Goal: Task Accomplishment & Management: Manage account settings

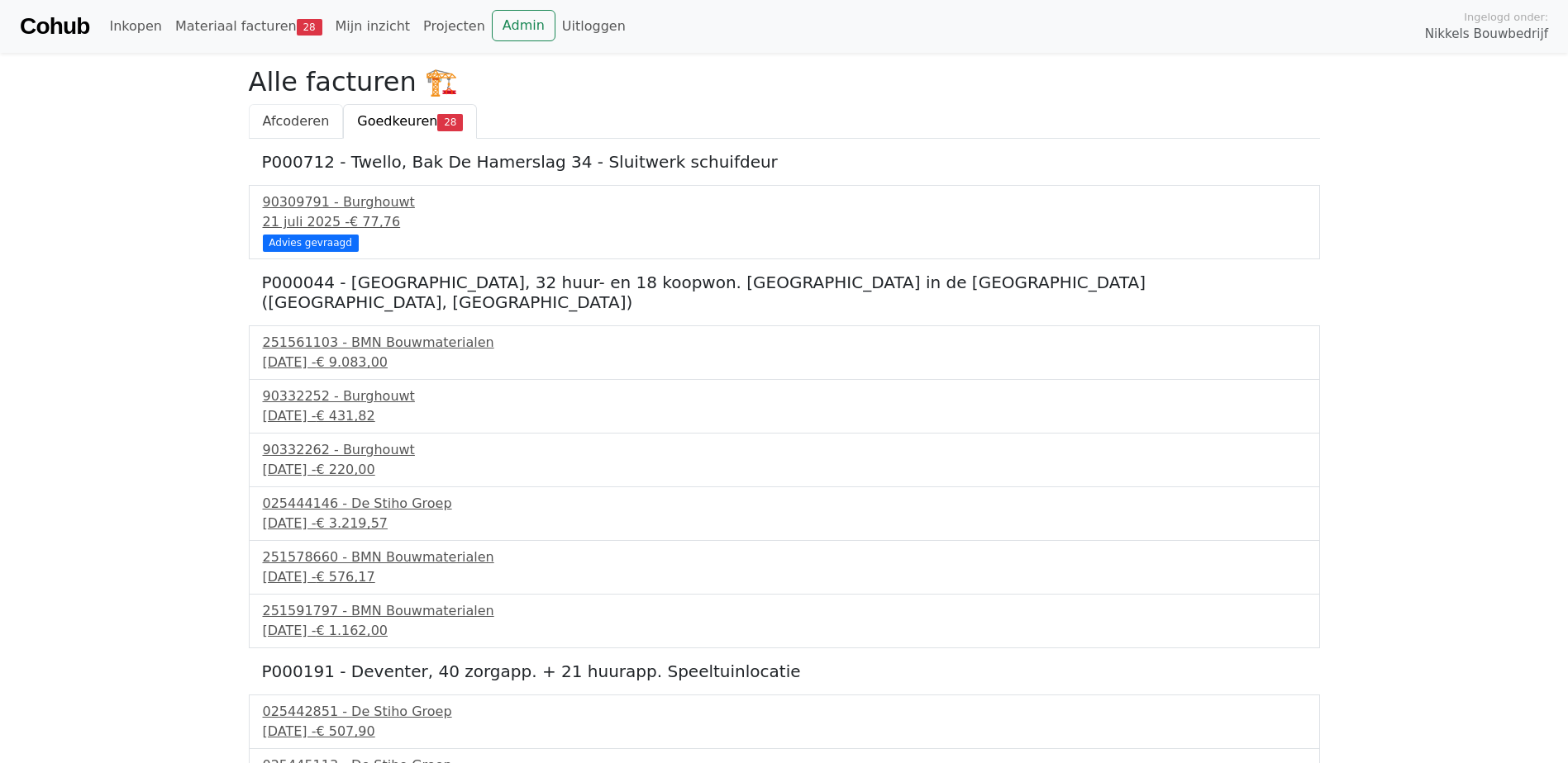
click at [321, 120] on span "Afcoderen" at bounding box center [296, 121] width 67 height 16
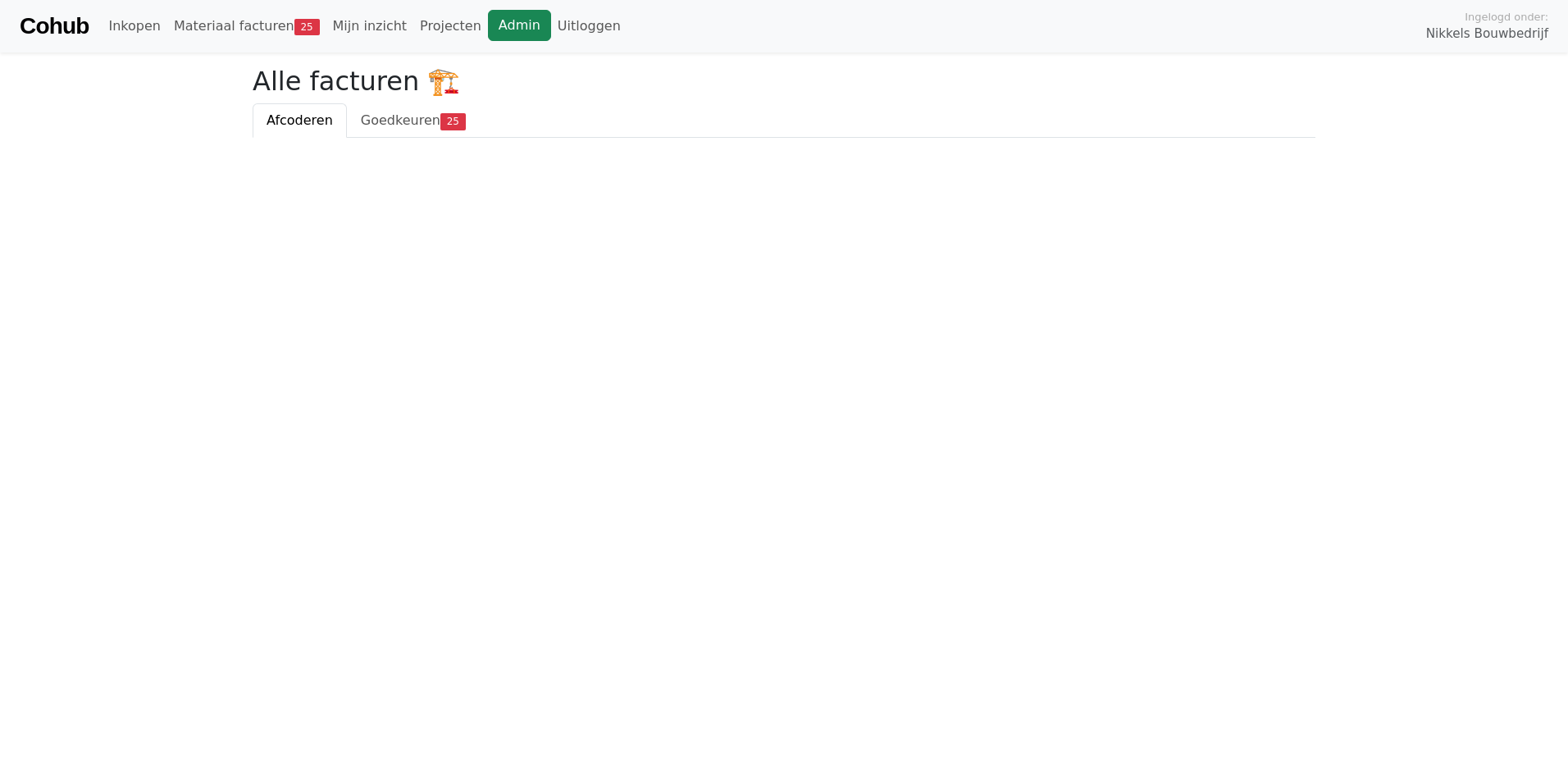
click at [499, 27] on link "Admin" at bounding box center [520, 25] width 64 height 31
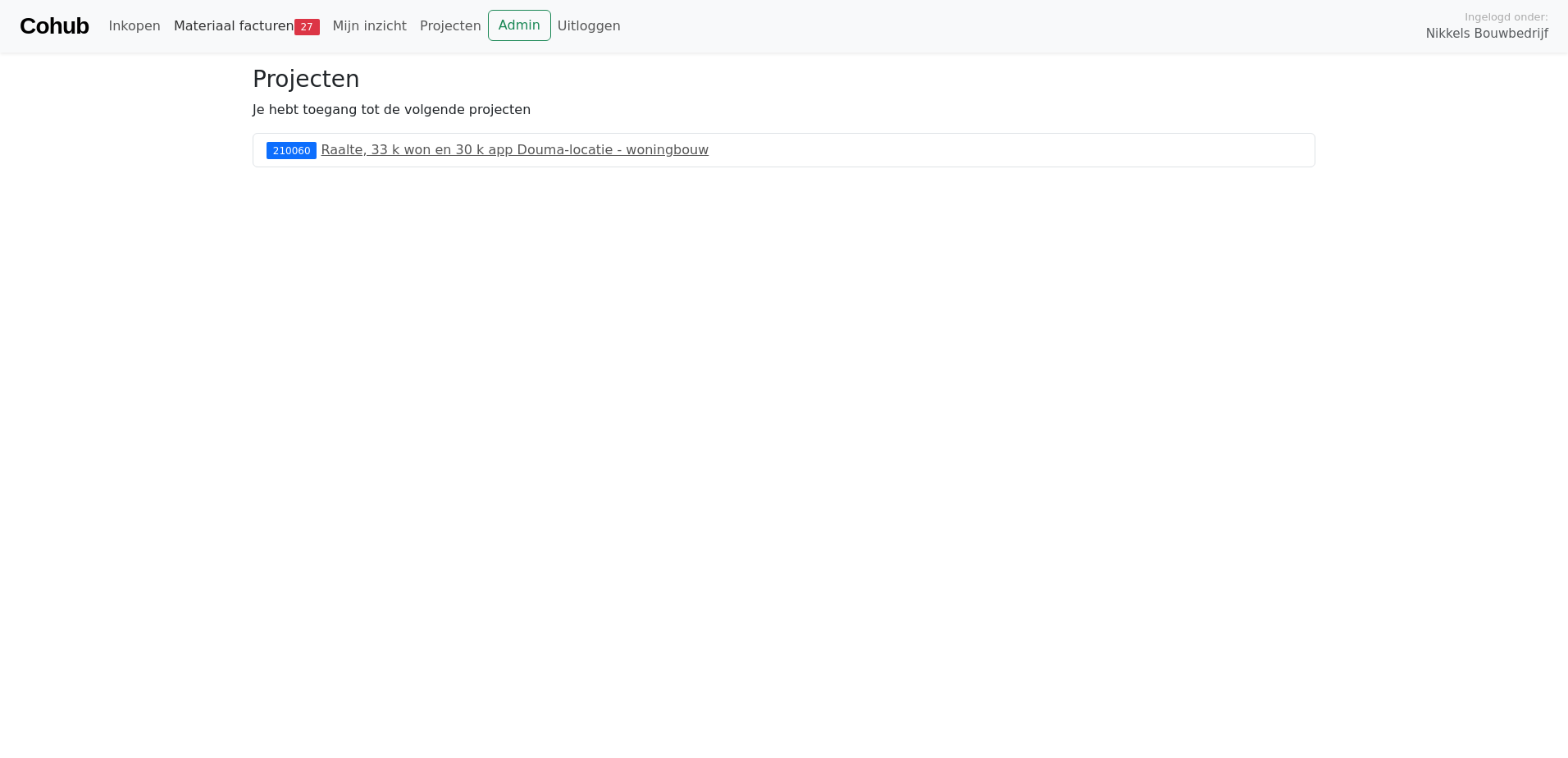
click at [275, 23] on link "Materiaal facturen 27" at bounding box center [247, 26] width 160 height 33
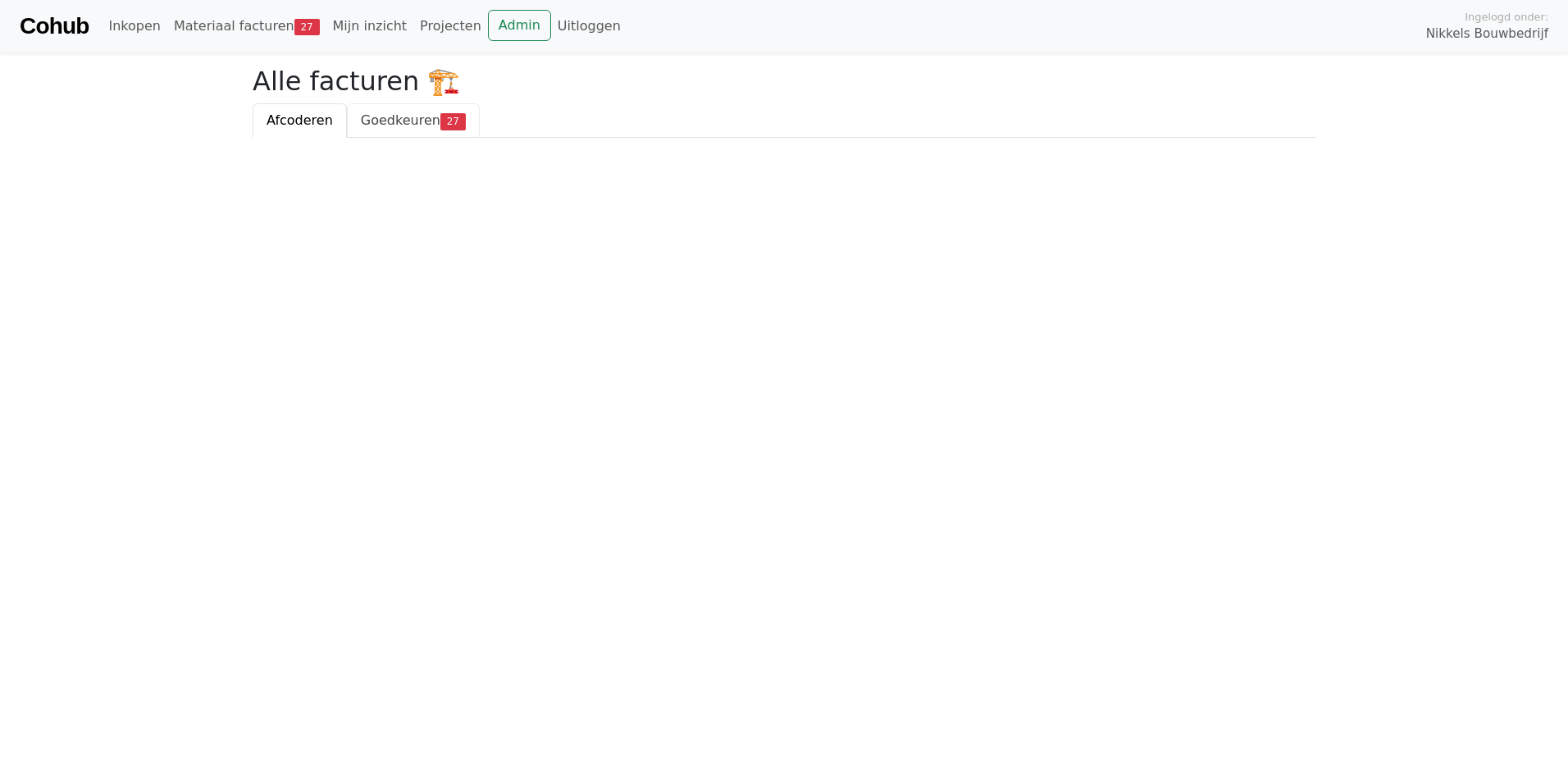
click at [365, 118] on span "Goedkeuren" at bounding box center [400, 120] width 79 height 16
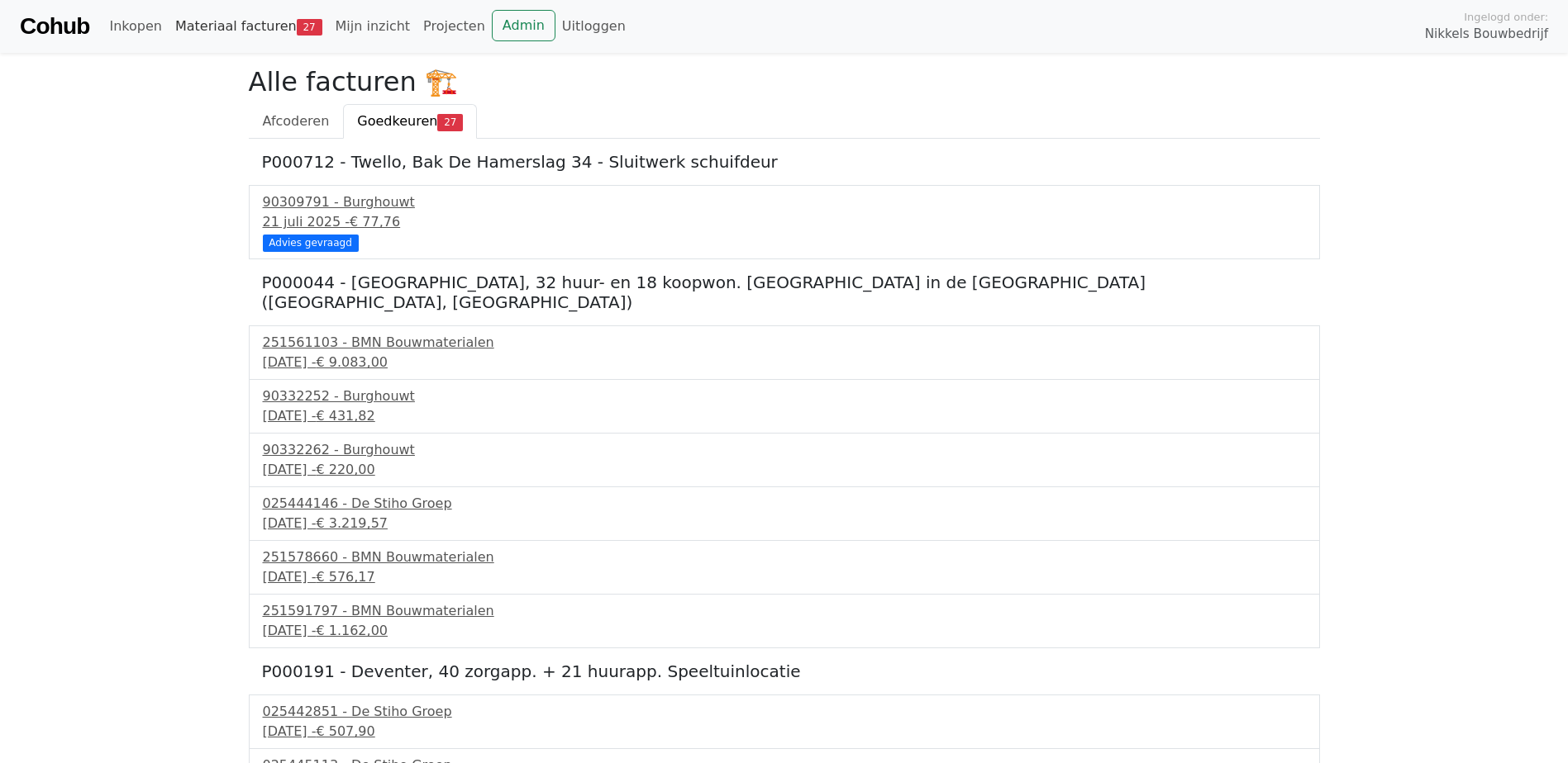
click at [297, 26] on span "27" at bounding box center [310, 27] width 26 height 17
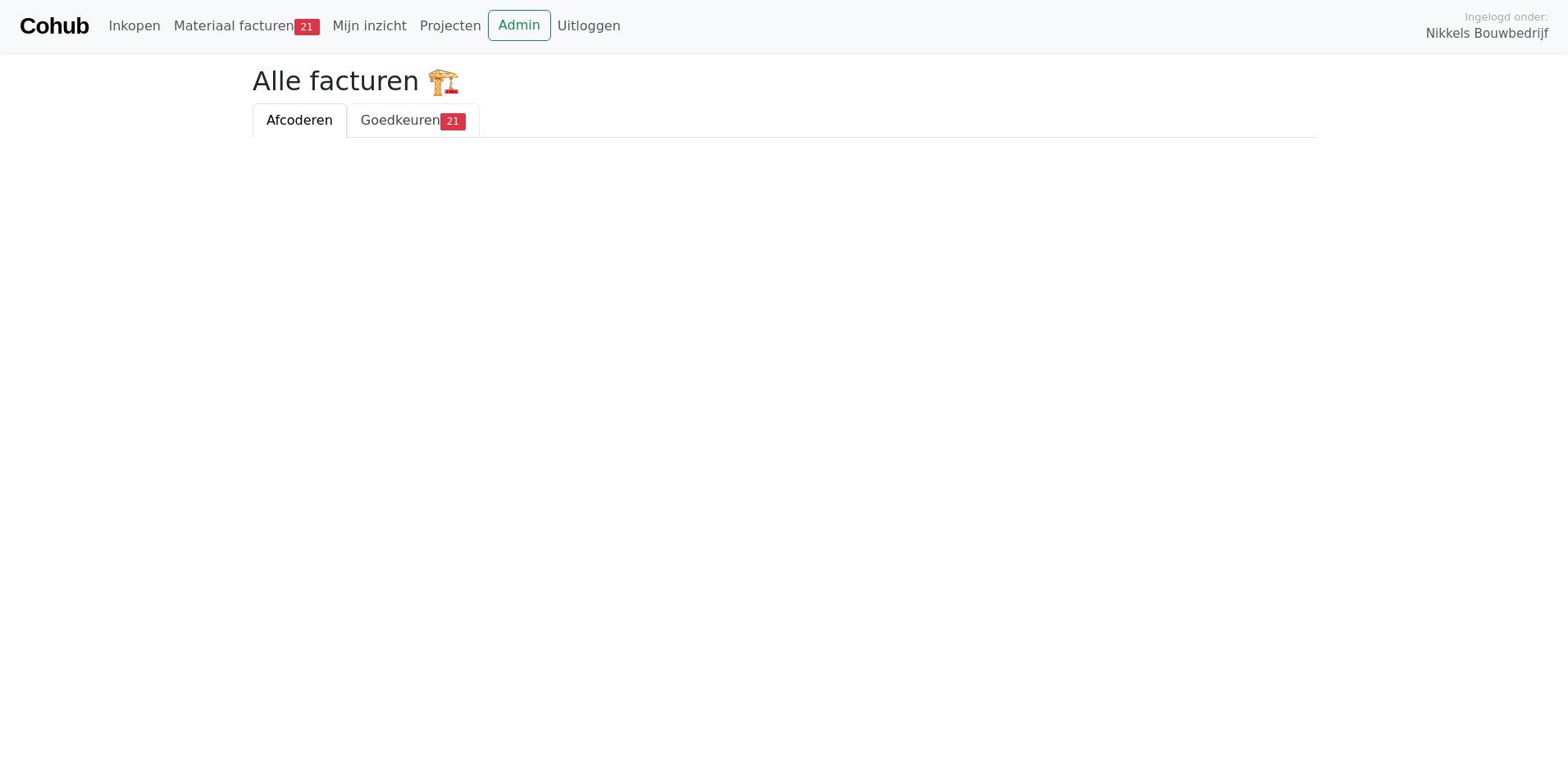
click at [397, 125] on span "Goedkeuren" at bounding box center [400, 120] width 79 height 16
